Goal: Task Accomplishment & Management: Manage account settings

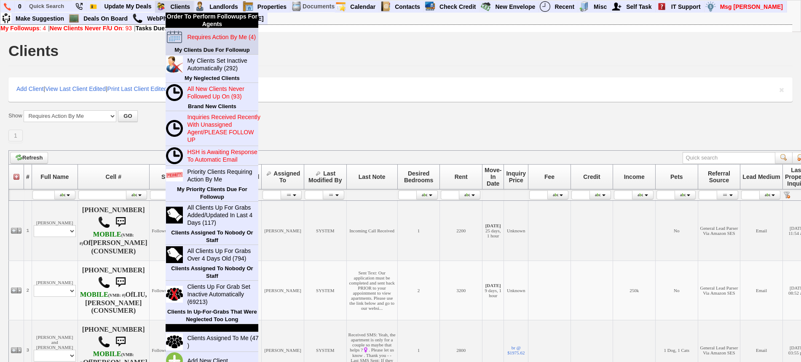
click at [195, 39] on blink "Requires Action By Me (4)" at bounding box center [221, 37] width 69 height 7
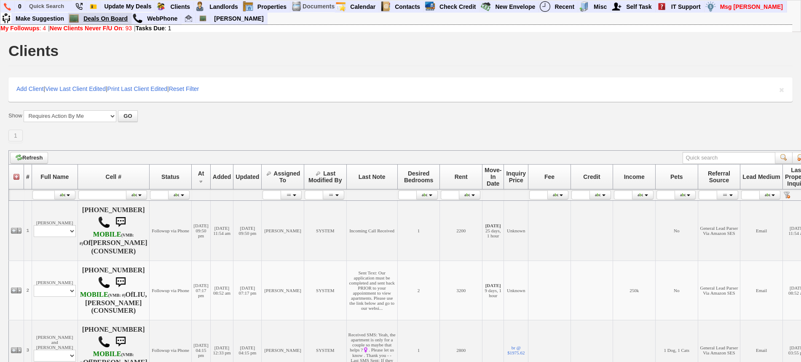
click at [121, 16] on link "Deals On Board" at bounding box center [105, 18] width 51 height 11
click at [46, 4] on input "text" at bounding box center [49, 6] width 46 height 11
paste input "914-564-3172"
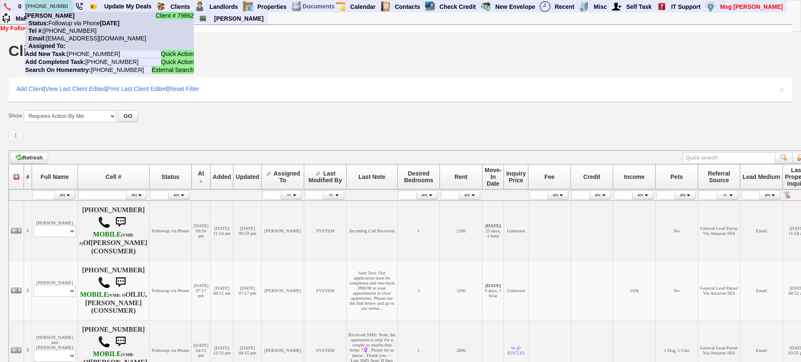
type input "914-564-3172"
click at [71, 21] on nobr "Status: Followup via Phone Friday, September 5th, 2025" at bounding box center [72, 23] width 94 height 7
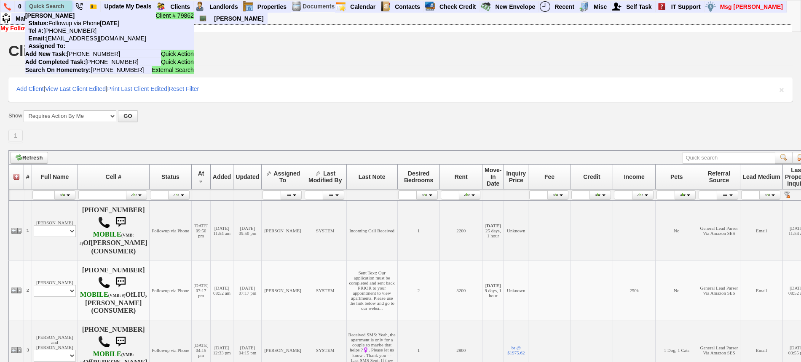
click at [49, 2] on input "text" at bounding box center [49, 6] width 46 height 11
paste input "914) 469-3353"
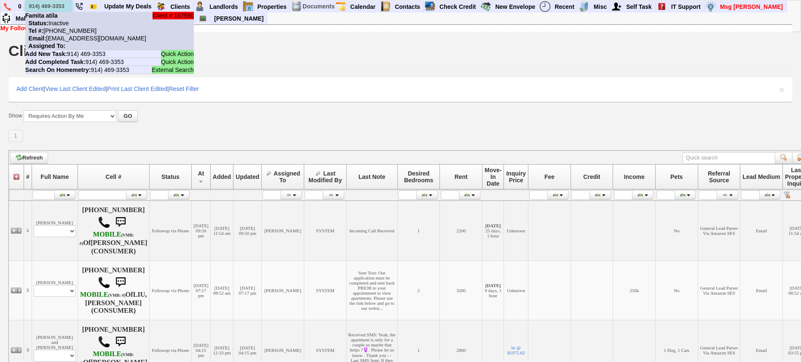
type input "914) 469-3353"
click at [75, 34] on nobr "Tel #: 914-469-3353" at bounding box center [60, 30] width 71 height 7
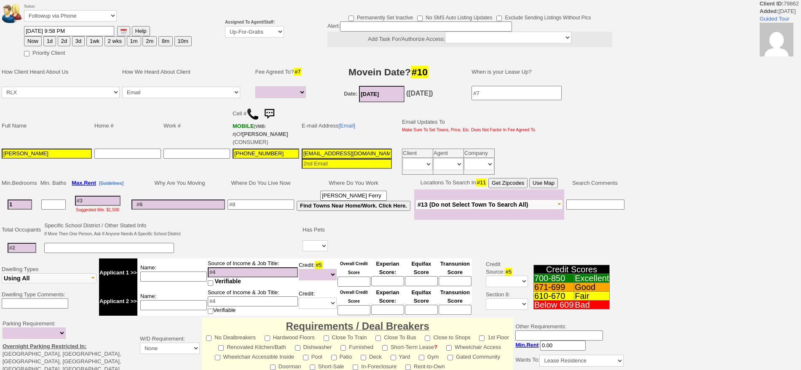
select select
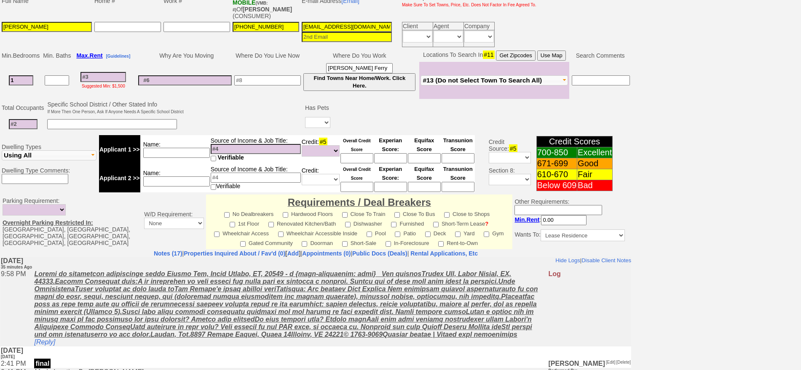
scroll to position [37, 0]
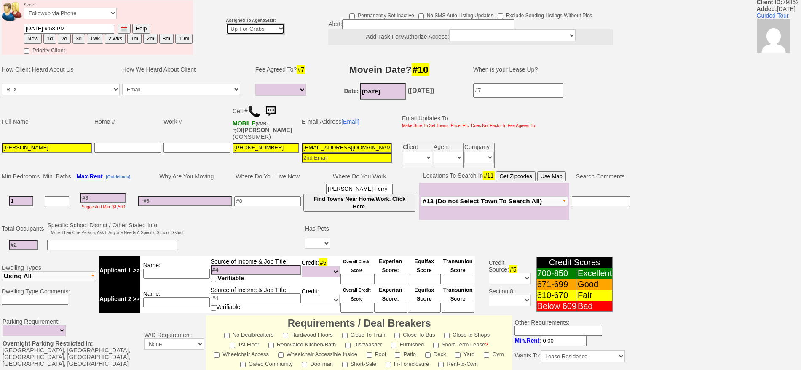
click at [233, 27] on select "Up-For-Grabs ***** STAFF ***** Bob Bruno 914-419-3579 Cristy Liberto 914-486-10…" at bounding box center [255, 28] width 59 height 11
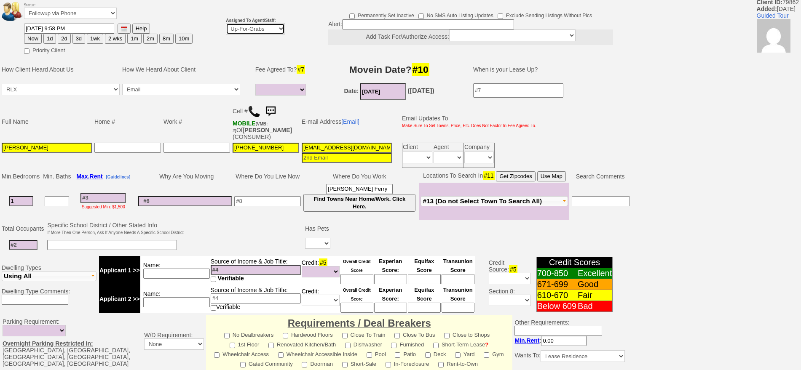
select select "148"
click at [226, 23] on select "Up-For-Grabs ***** STAFF ***** Bob Bruno 914-419-3579 Cristy Liberto 914-486-10…" at bounding box center [255, 28] width 59 height 11
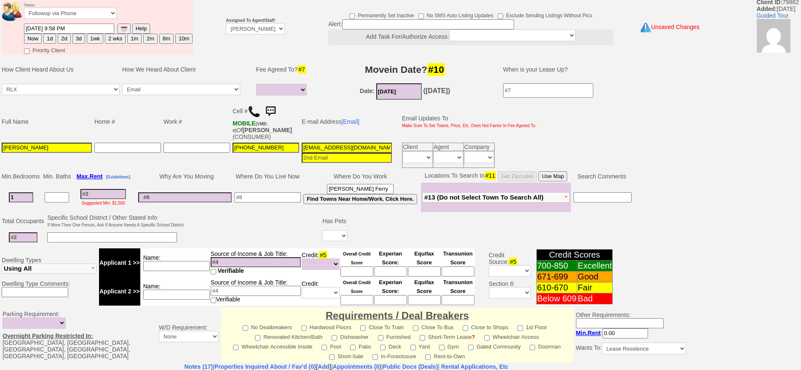
click at [45, 37] on button "1d" at bounding box center [49, 39] width 13 height 10
type input "09/06/2025 10:33 PM"
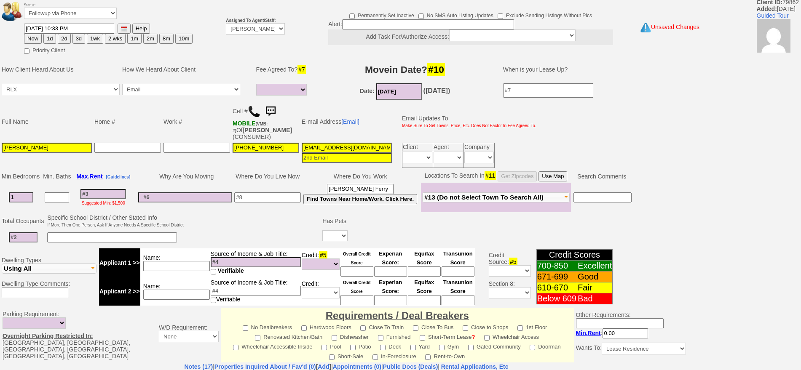
scroll to position [236, 0]
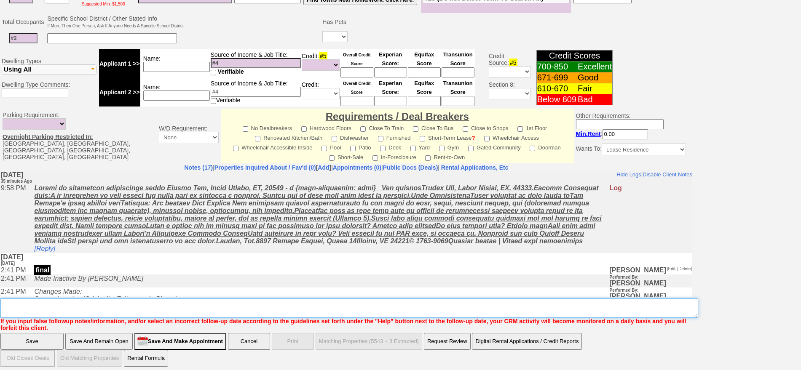
click at [484, 305] on textarea "Insert New Note Here" at bounding box center [349, 308] width 698 height 19
type textarea "f"
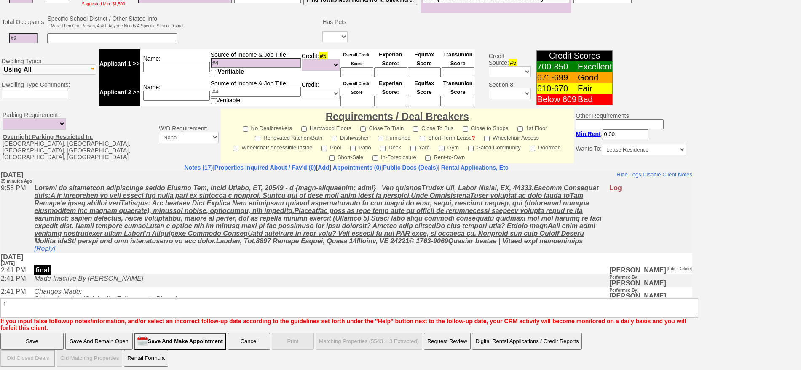
click input "Save" at bounding box center [31, 341] width 63 height 17
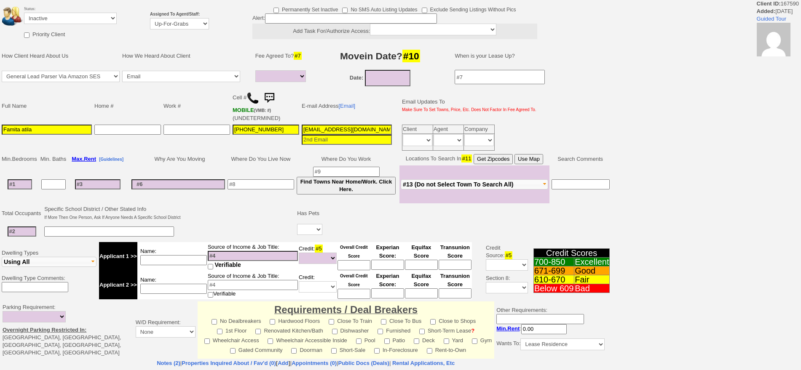
select select
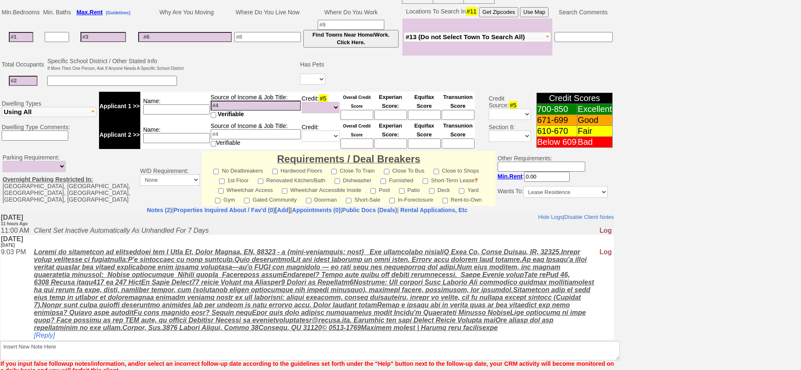
scroll to position [226, 0]
